Goal: Book appointment/travel/reservation

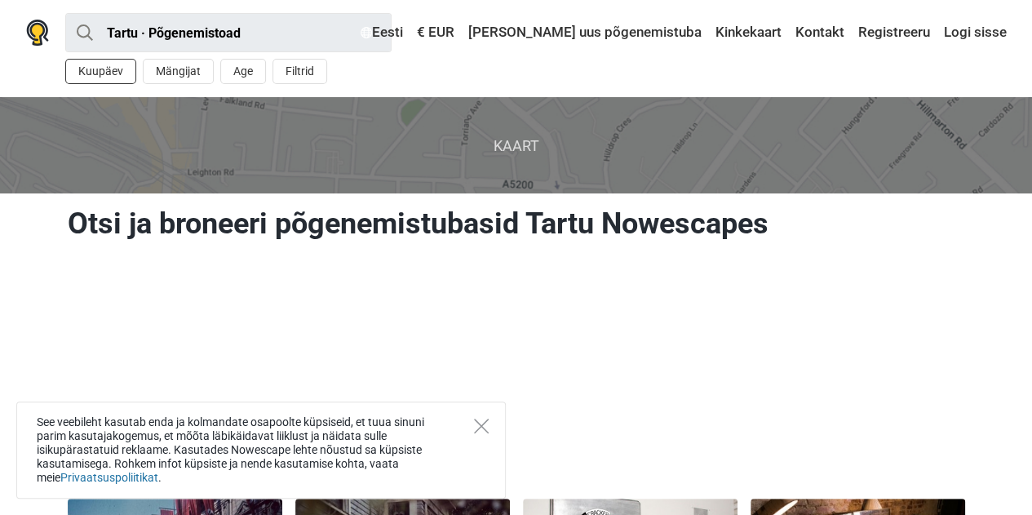
click at [91, 72] on button "Kuupäev" at bounding box center [100, 71] width 71 height 25
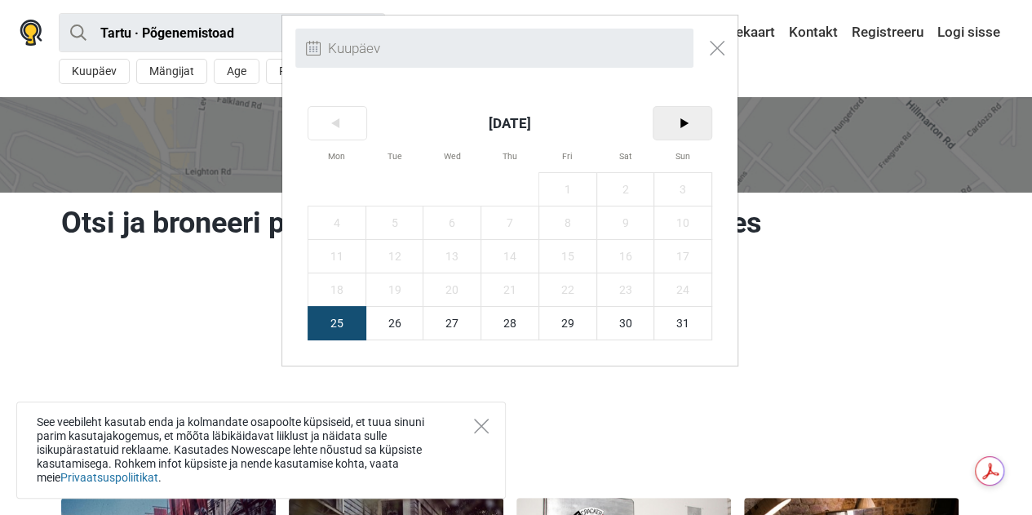
click at [680, 125] on span ">" at bounding box center [682, 123] width 58 height 33
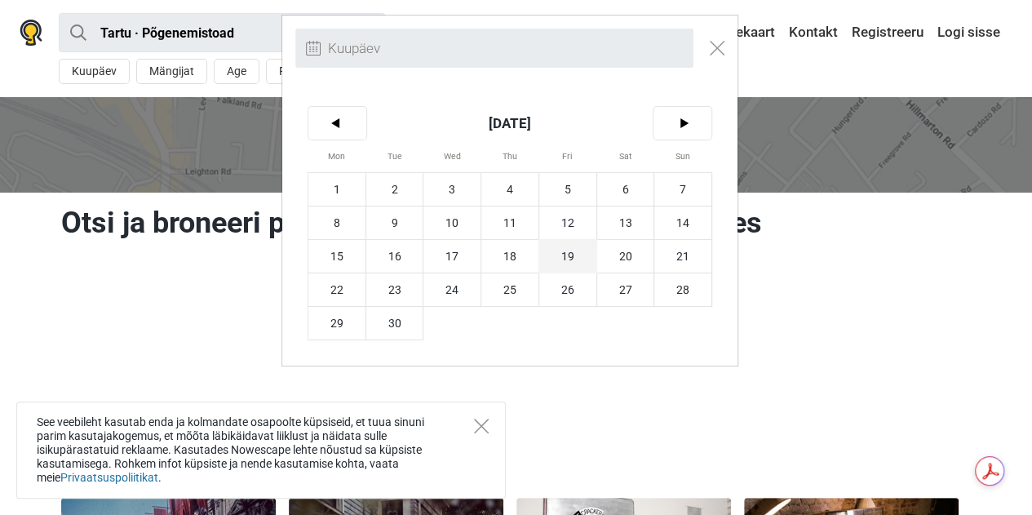
click at [566, 253] on span "19" at bounding box center [567, 256] width 57 height 33
type input "[DATE] (R)"
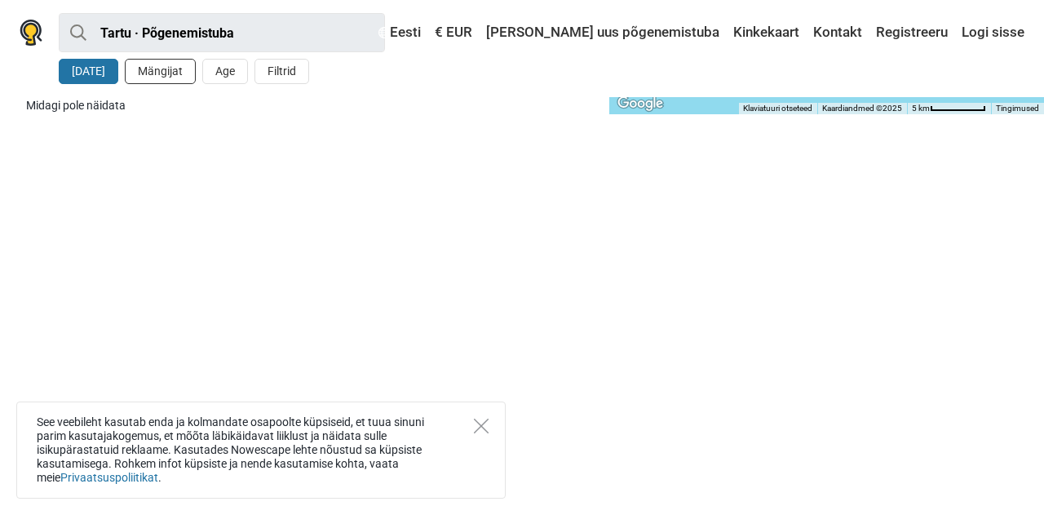
click at [163, 74] on button "Mängijat" at bounding box center [160, 71] width 71 height 25
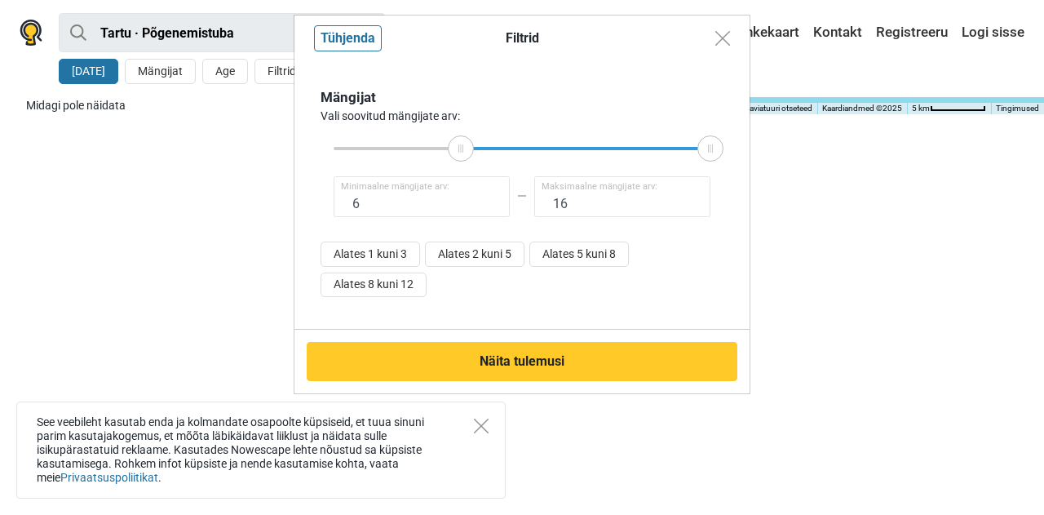
type input "7"
drag, startPoint x: 332, startPoint y: 146, endPoint x: 484, endPoint y: 144, distance: 151.7
click at [484, 144] on icon at bounding box center [483, 148] width 24 height 8
drag, startPoint x: 705, startPoint y: 150, endPoint x: 485, endPoint y: 151, distance: 220.2
click at [485, 151] on icon at bounding box center [484, 148] width 24 height 8
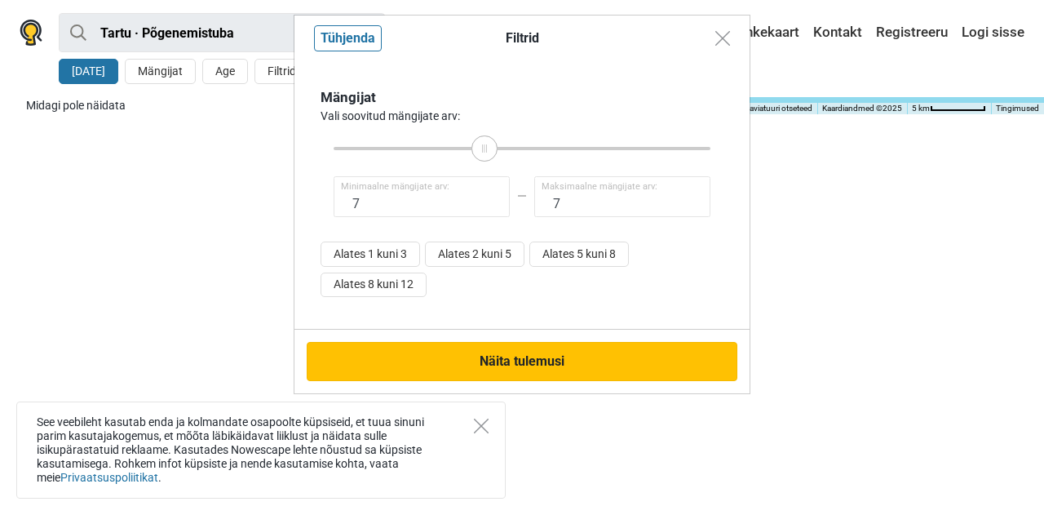
click at [535, 359] on button "Näita tulemusi" at bounding box center [522, 361] width 431 height 39
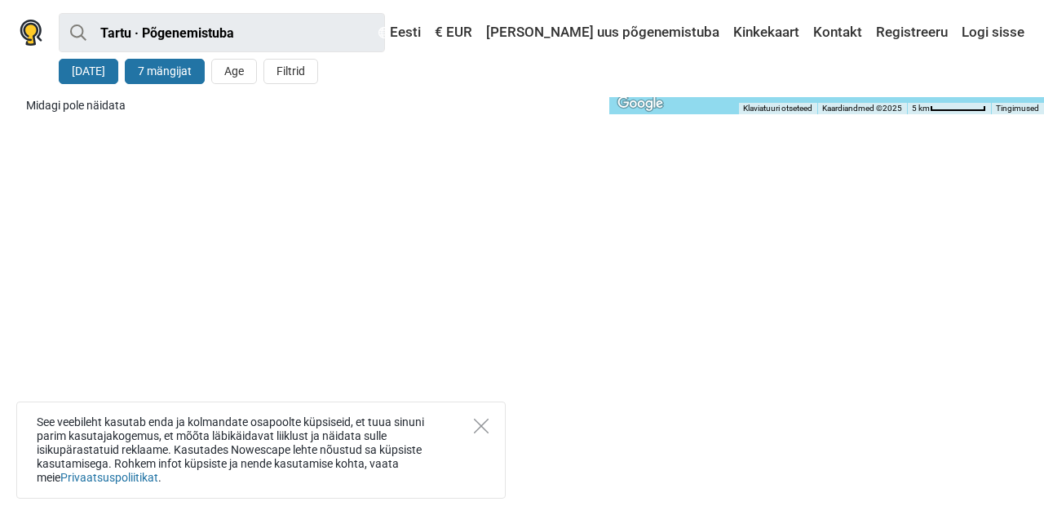
click at [184, 71] on button "7 mängijat" at bounding box center [165, 71] width 80 height 25
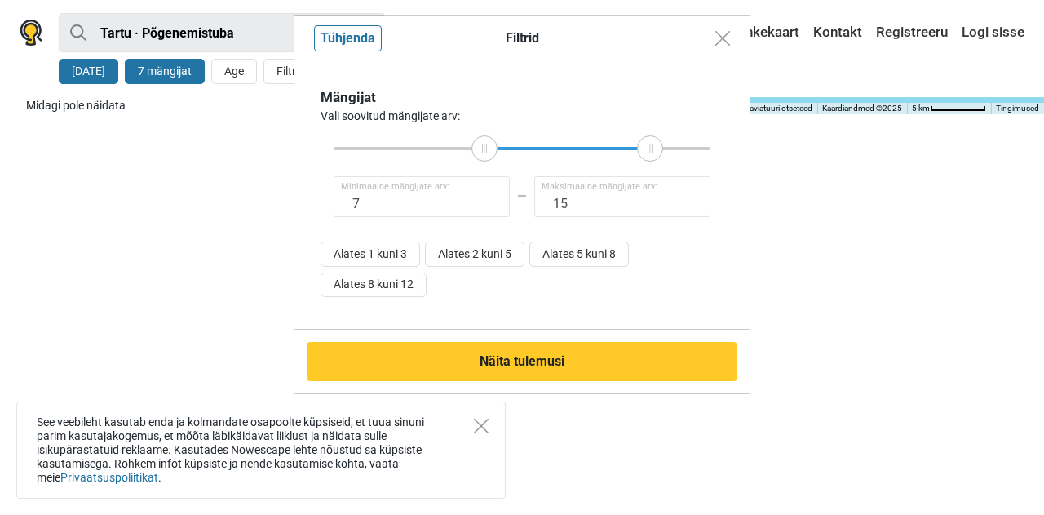
type input "16"
drag, startPoint x: 491, startPoint y: 150, endPoint x: 737, endPoint y: 144, distance: 246.4
click at [737, 144] on div "Mängijat Vali soovitud mängijate arv: 7 Minimaalne mängijate arv: 16 Maksimaaln…" at bounding box center [521, 195] width 455 height 268
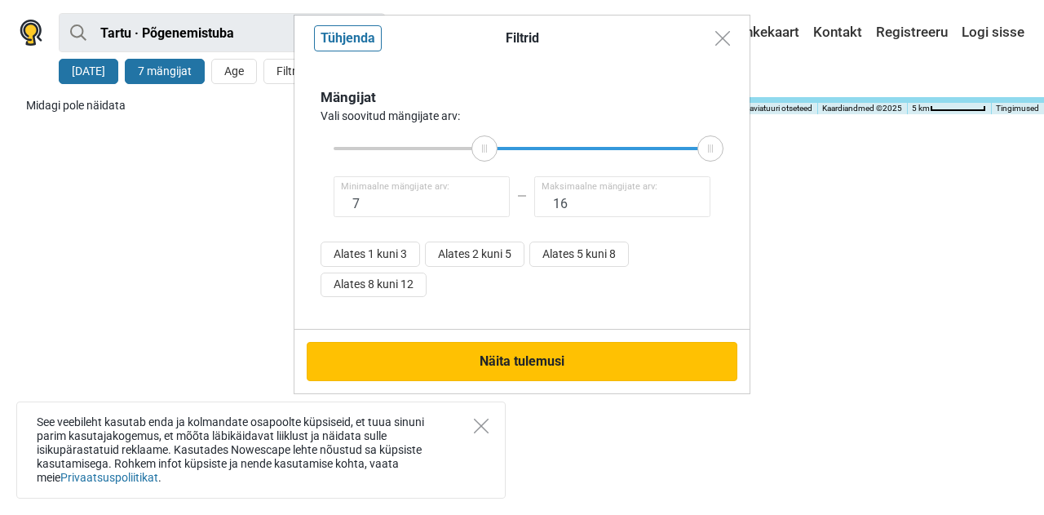
click at [613, 357] on button "Näita tulemusi" at bounding box center [522, 361] width 431 height 39
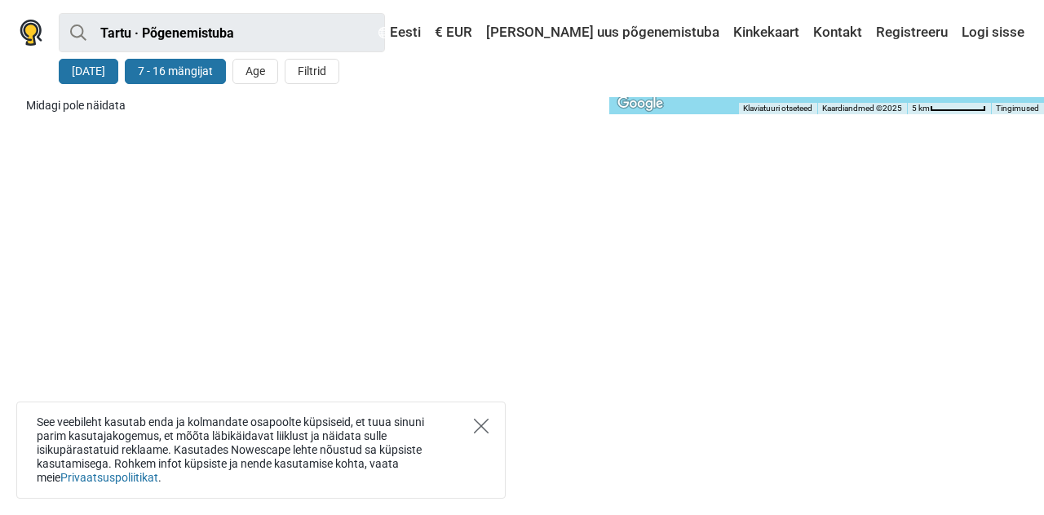
click at [485, 427] on icon "Close" at bounding box center [481, 425] width 15 height 15
